Goal: Task Accomplishment & Management: Complete application form

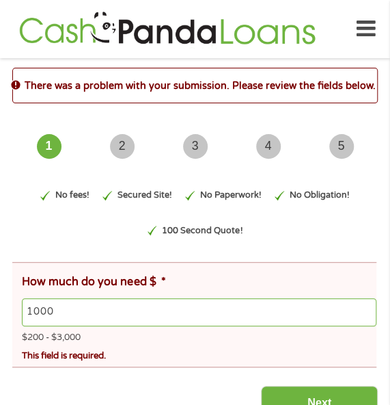
click at [313, 305] on input "1000" at bounding box center [199, 312] width 355 height 29
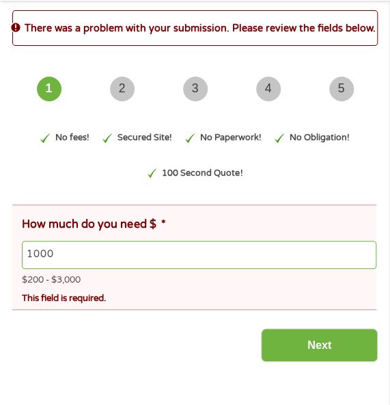
scroll to position [137, 0]
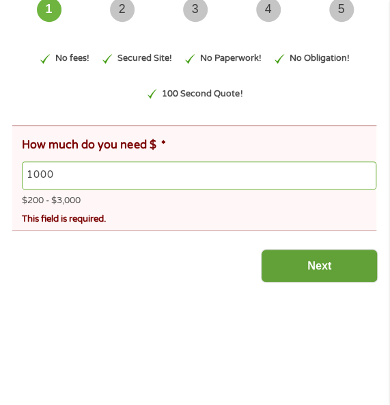
click at [320, 270] on input "Next" at bounding box center [319, 265] width 117 height 33
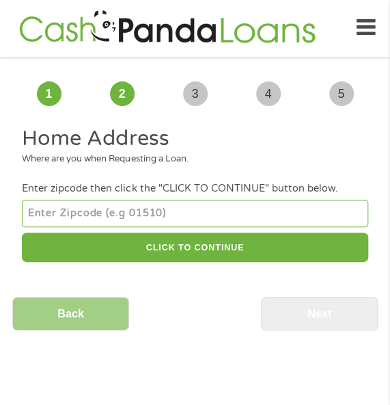
scroll to position [0, 0]
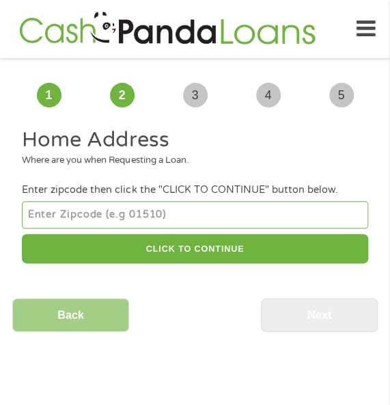
type input "54751"
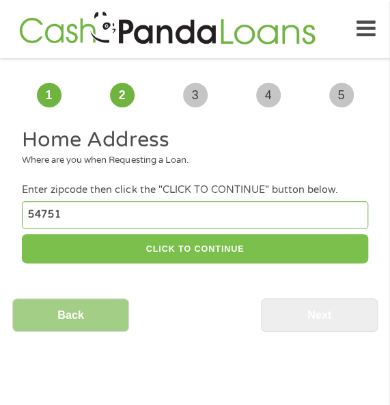
click at [172, 258] on button "CLICK TO CONTINUE" at bounding box center [195, 248] width 346 height 29
type input "54751"
type input "Menomonie"
select select "[US_STATE]"
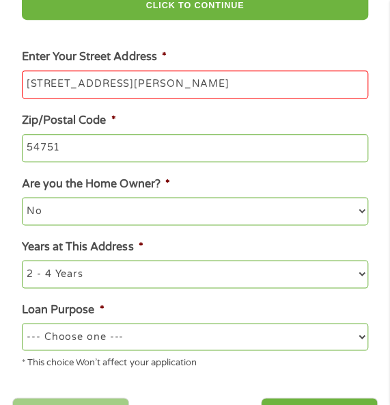
scroll to position [273, 0]
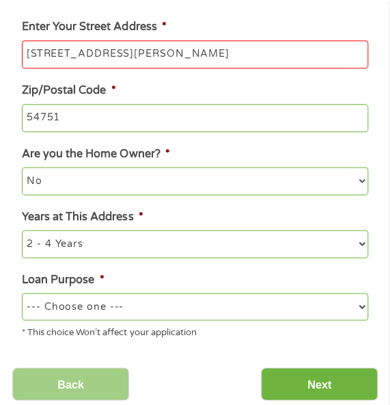
type input "[STREET_ADDRESS][PERSON_NAME]"
click at [182, 301] on select "--- Choose one --- Pay Bills Debt Consolidation Home Improvement Major Purchase…" at bounding box center [195, 305] width 346 height 27
click at [154, 295] on select "--- Choose one --- Pay Bills Debt Consolidation Home Improvement Major Purchase…" at bounding box center [195, 305] width 346 height 27
select select "other"
click at [22, 294] on select "--- Choose one --- Pay Bills Debt Consolidation Home Improvement Major Purchase…" at bounding box center [195, 305] width 346 height 27
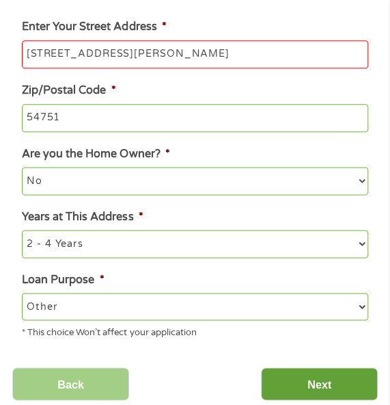
click at [299, 374] on input "Next" at bounding box center [319, 383] width 117 height 33
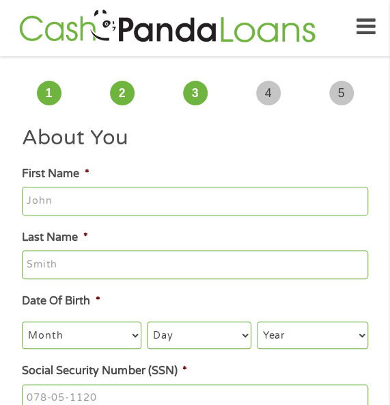
scroll to position [0, 0]
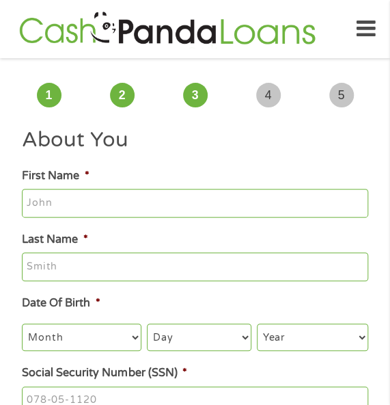
type input "[PERSON_NAME]"
type input "chalk"
click at [90, 342] on select "Month 1 2 3 4 5 6 7 8 9 10 11 12" at bounding box center [82, 336] width 120 height 27
select select "10"
click at [22, 324] on select "Month 1 2 3 4 5 6 7 8 9 10 11 12" at bounding box center [82, 336] width 120 height 27
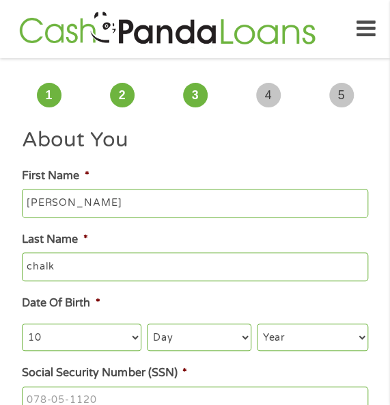
click at [176, 325] on select "Day 1 2 3 4 5 6 7 8 9 10 11 12 13 14 15 16 17 18 19 20 21 22 23 24 25 26 27 28 …" at bounding box center [199, 336] width 105 height 27
select select "8"
click at [147, 324] on select "Day 1 2 3 4 5 6 7 8 9 10 11 12 13 14 15 16 17 18 19 20 21 22 23 24 25 26 27 28 …" at bounding box center [199, 336] width 105 height 27
click at [294, 336] on select "Year [DATE] 2006 2005 2004 2003 2002 2001 2000 1999 1998 1997 1996 1995 1994 19…" at bounding box center [312, 336] width 111 height 27
select select "1987"
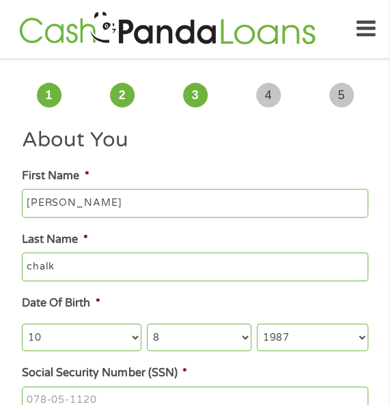
click at [257, 324] on select "Year [DATE] 2006 2005 2004 2003 2002 2001 2000 1999 1998 1997 1996 1995 1994 19…" at bounding box center [312, 336] width 111 height 27
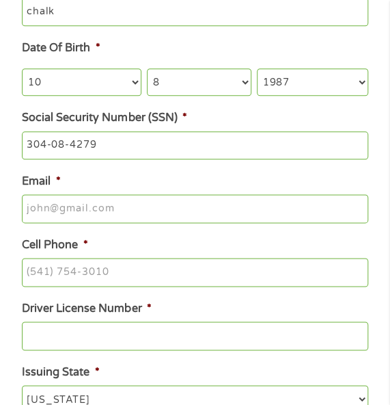
scroll to position [273, 0]
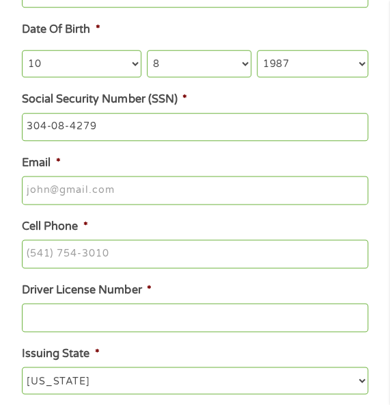
type input "304-08-4279"
click at [156, 198] on input "[EMAIL_ADDRESS][DOMAIN_NAME]" at bounding box center [195, 190] width 346 height 29
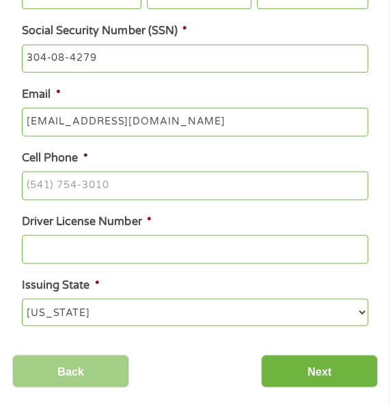
type input "[EMAIL_ADDRESS][DOMAIN_NAME]"
type input "[PHONE_NUMBER]"
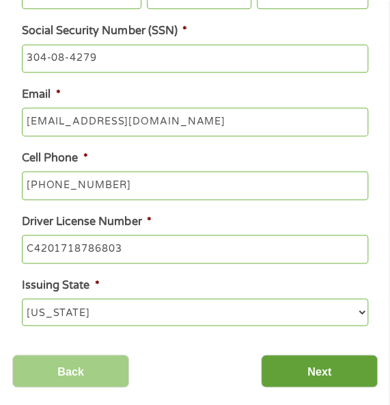
type input "C4201718786803"
click at [307, 363] on input "Next" at bounding box center [319, 370] width 117 height 33
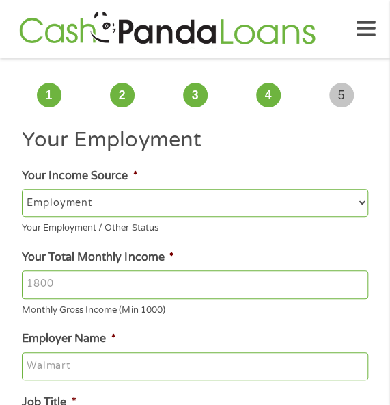
scroll to position [0, 0]
click at [184, 292] on input "Your Total Monthly Income *" at bounding box center [195, 284] width 346 height 29
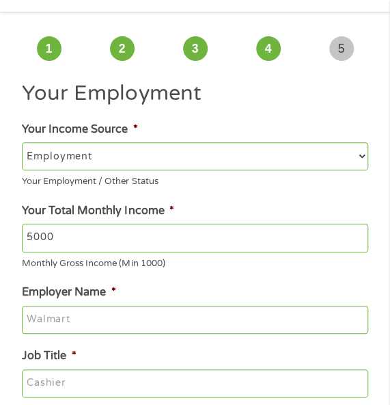
scroll to position [68, 0]
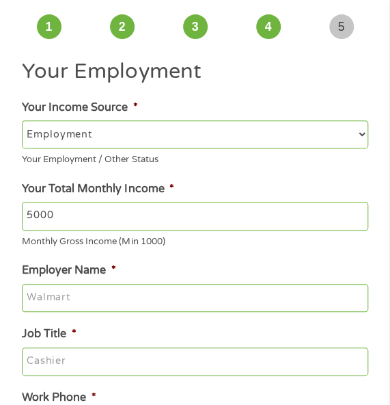
type input "5000"
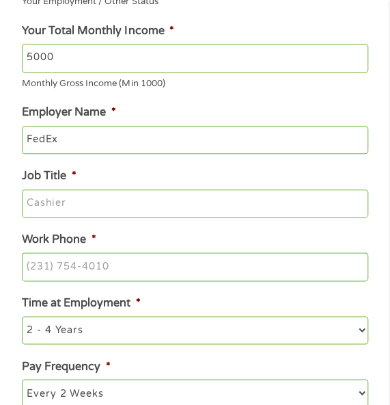
scroll to position [273, 0]
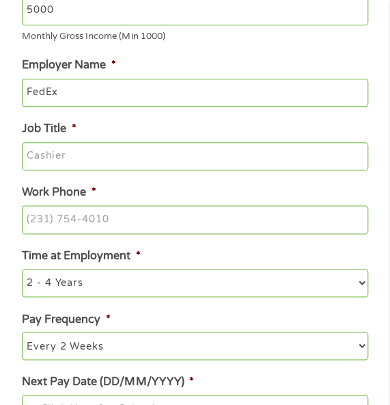
type input "FedEx"
click at [122, 167] on input "Job Title *" at bounding box center [195, 156] width 346 height 29
type input "Manager"
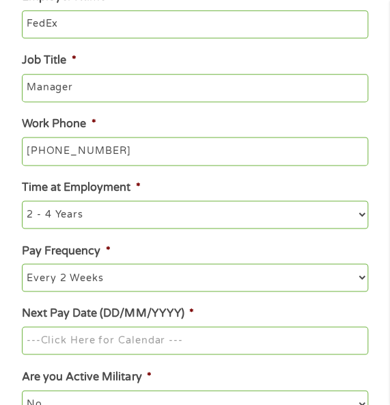
scroll to position [410, 0]
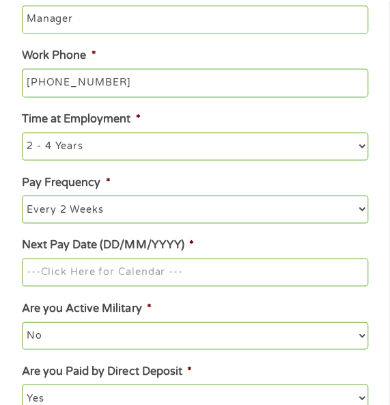
type input "[PHONE_NUMBER]"
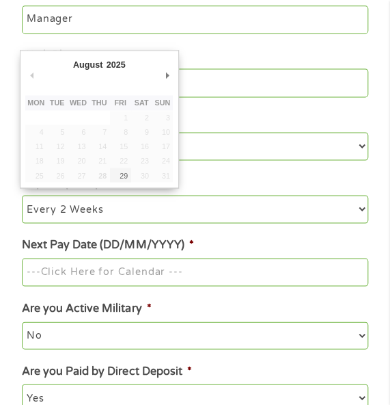
click at [256, 264] on input "Next Pay Date (DD/MM/YYYY) *" at bounding box center [195, 272] width 346 height 29
click at [131, 175] on td "30" at bounding box center [141, 174] width 21 height 14
type input "[DATE]"
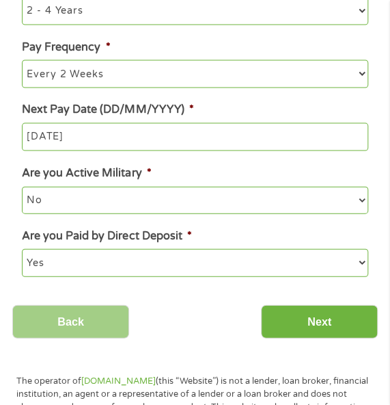
scroll to position [547, 0]
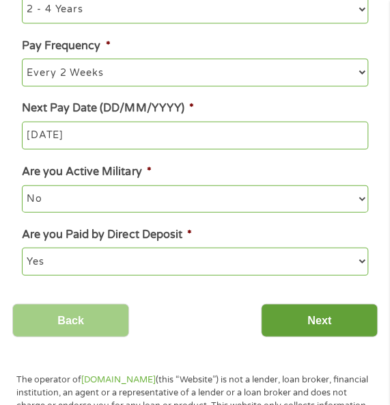
click at [277, 323] on input "Next" at bounding box center [319, 319] width 117 height 33
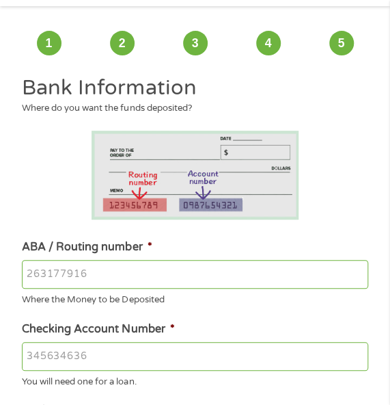
scroll to position [68, 0]
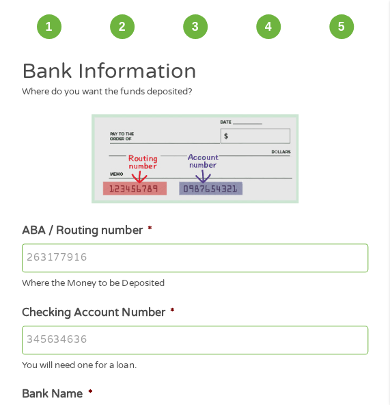
type input "071921891"
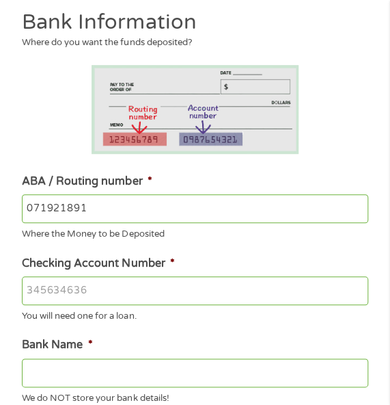
scroll to position [137, 0]
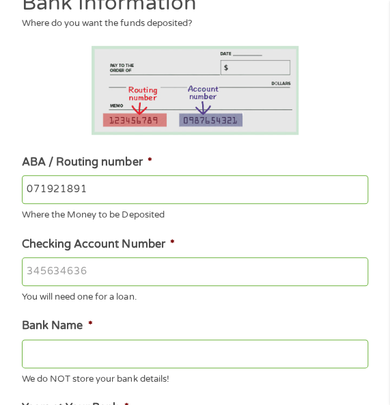
type input "8180860214"
click at [200, 169] on li "ABA / Routing number * [US_BANK_ROUTING_MICR] Where the Money to be Deposited" at bounding box center [195, 188] width 366 height 68
click at [197, 182] on input "071921891" at bounding box center [195, 189] width 346 height 29
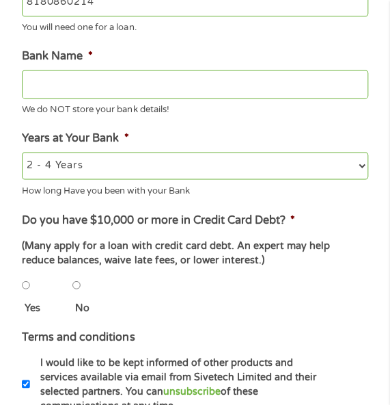
type input "PNC BANK NA"
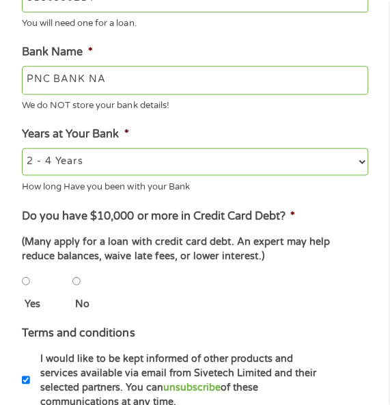
type input "071921891"
click at [74, 284] on input "No" at bounding box center [76, 279] width 8 height 27
radio input "true"
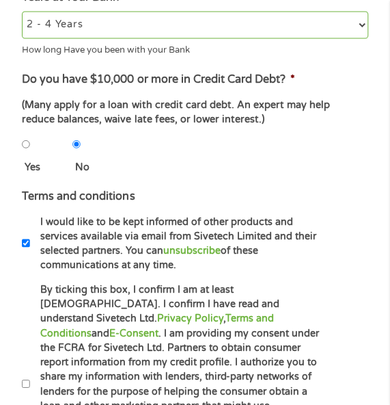
click at [116, 349] on label "By ticking this box, I confirm I am at least [DEMOGRAPHIC_DATA]. I confirm I ha…" at bounding box center [177, 384] width 294 height 204
click at [30, 369] on input "By ticking this box, I confirm I am at least [DEMOGRAPHIC_DATA]. I confirm I ha…" at bounding box center [26, 382] width 8 height 27
checkbox input "true"
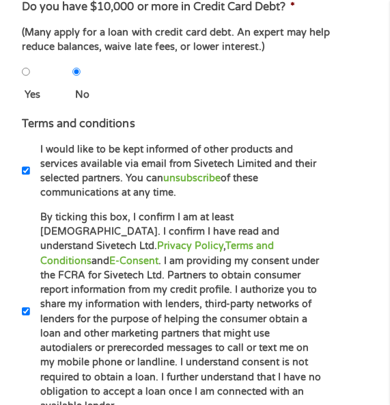
scroll to position [752, 0]
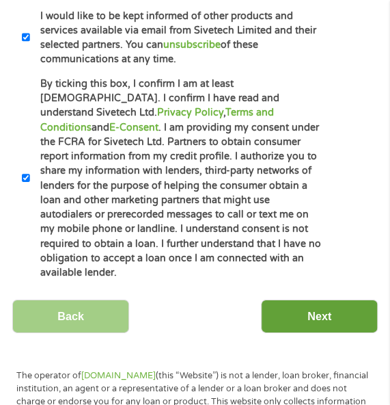
click at [284, 310] on input "Next" at bounding box center [319, 315] width 117 height 33
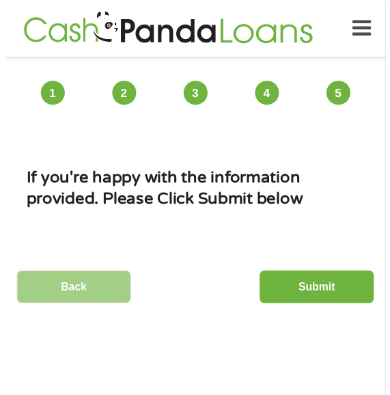
scroll to position [0, 0]
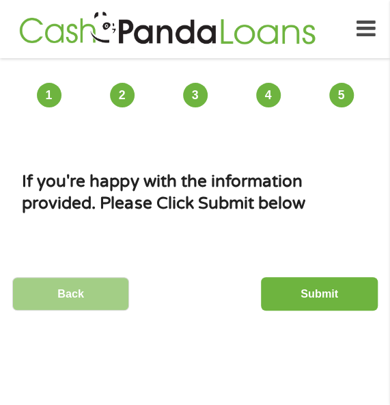
click at [287, 306] on input "Submit" at bounding box center [319, 293] width 117 height 33
